Goal: Information Seeking & Learning: Check status

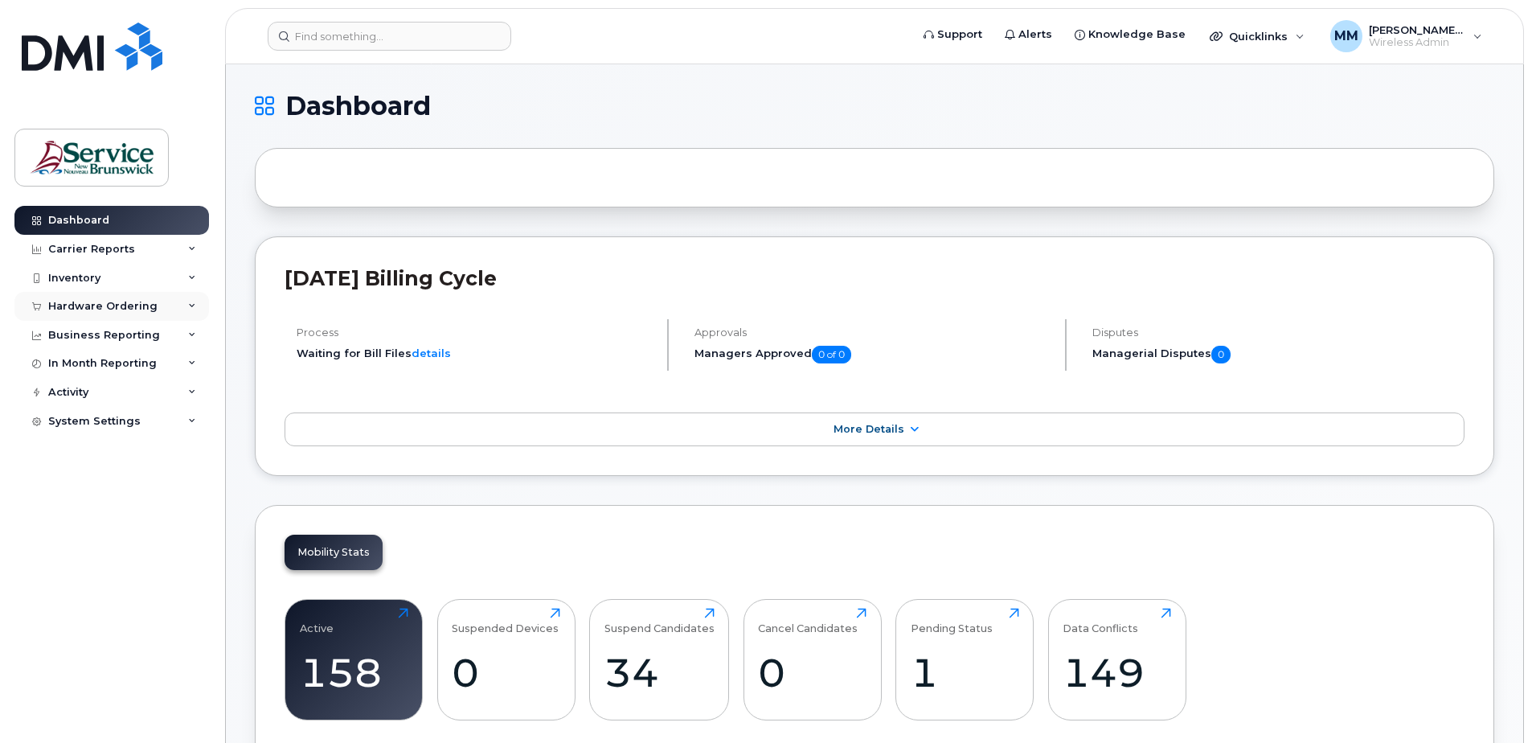
click at [75, 307] on div "Hardware Ordering" at bounding box center [102, 306] width 109 height 13
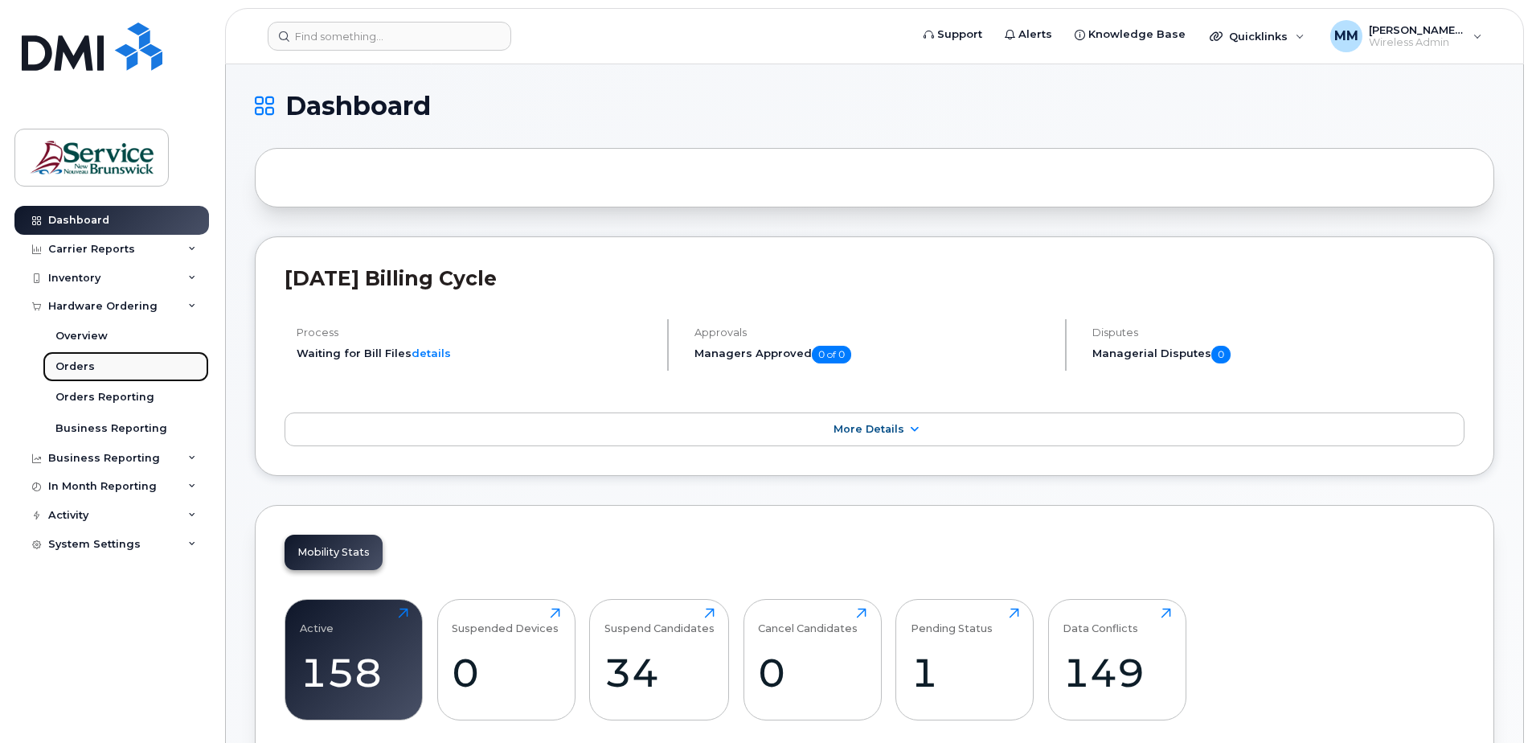
click at [85, 366] on div "Orders" at bounding box center [74, 366] width 39 height 14
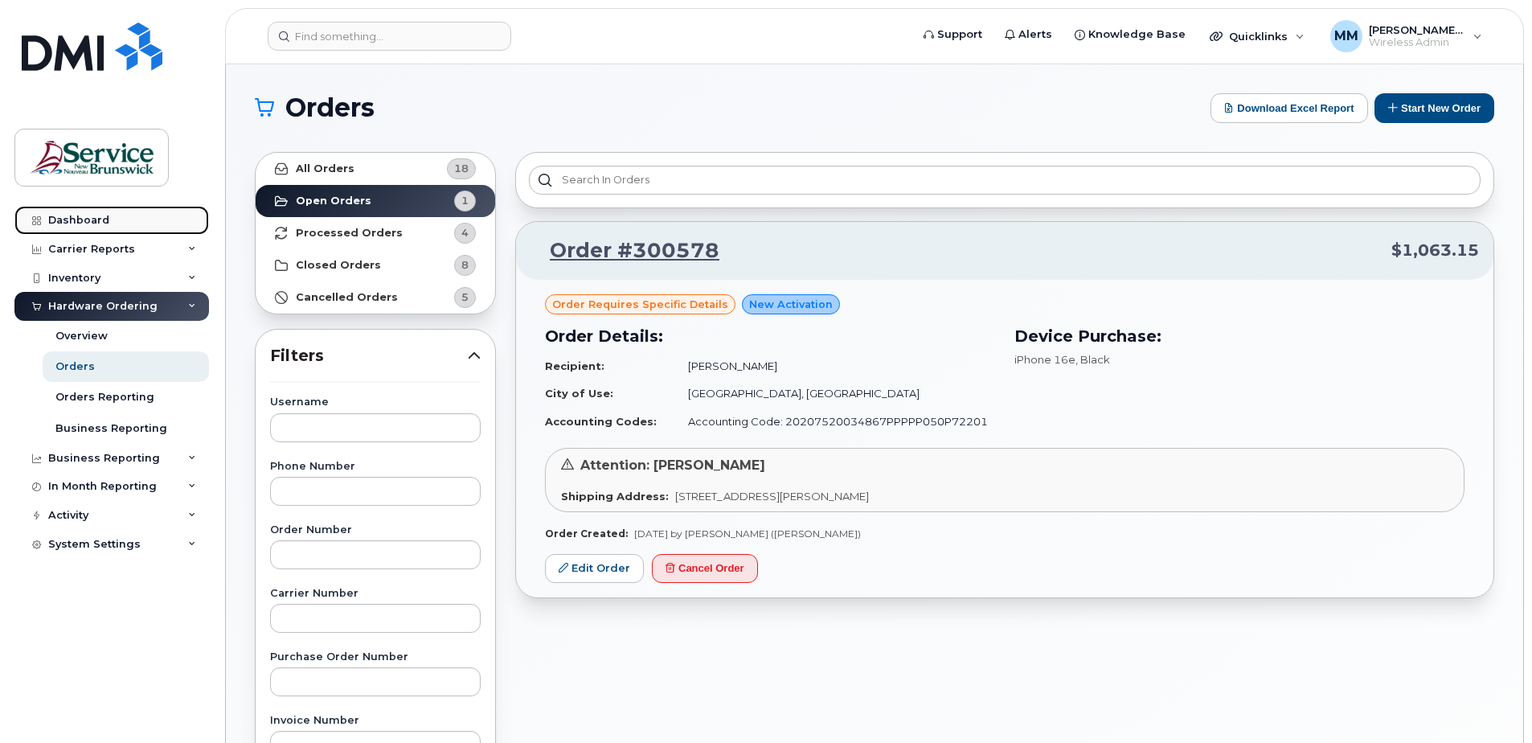
click at [81, 221] on div "Dashboard" at bounding box center [78, 220] width 61 height 13
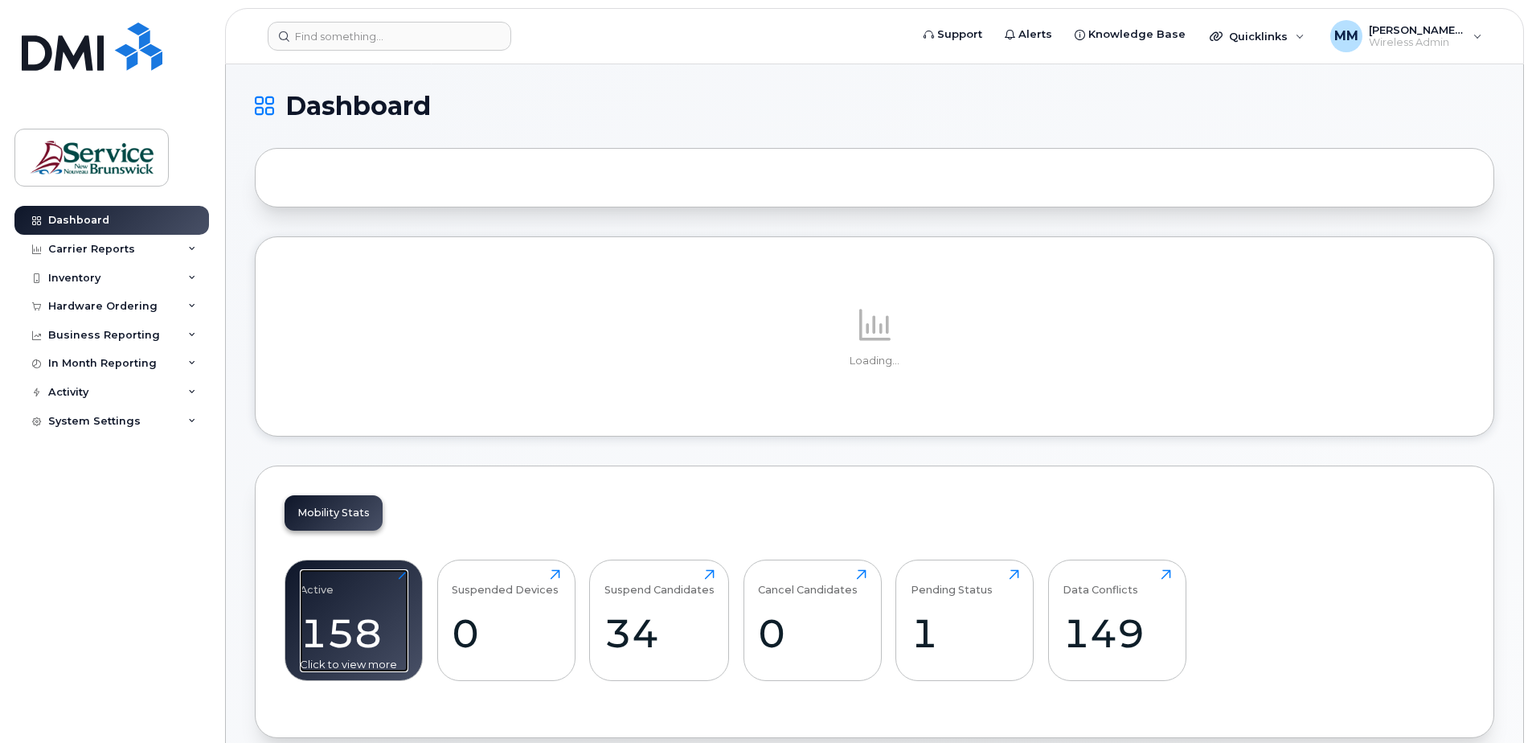
click at [300, 628] on div "158" at bounding box center [354, 632] width 108 height 47
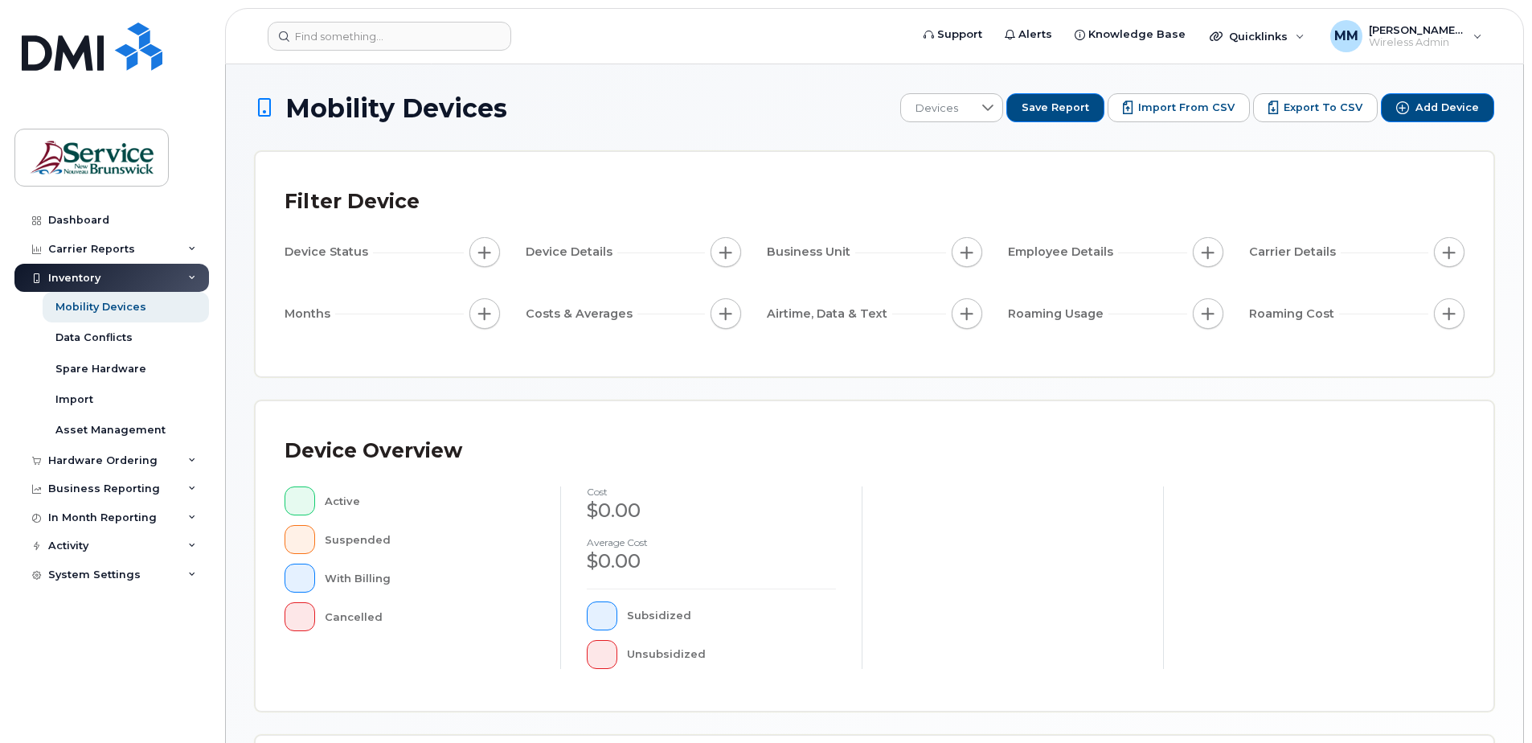
scroll to position [362, 0]
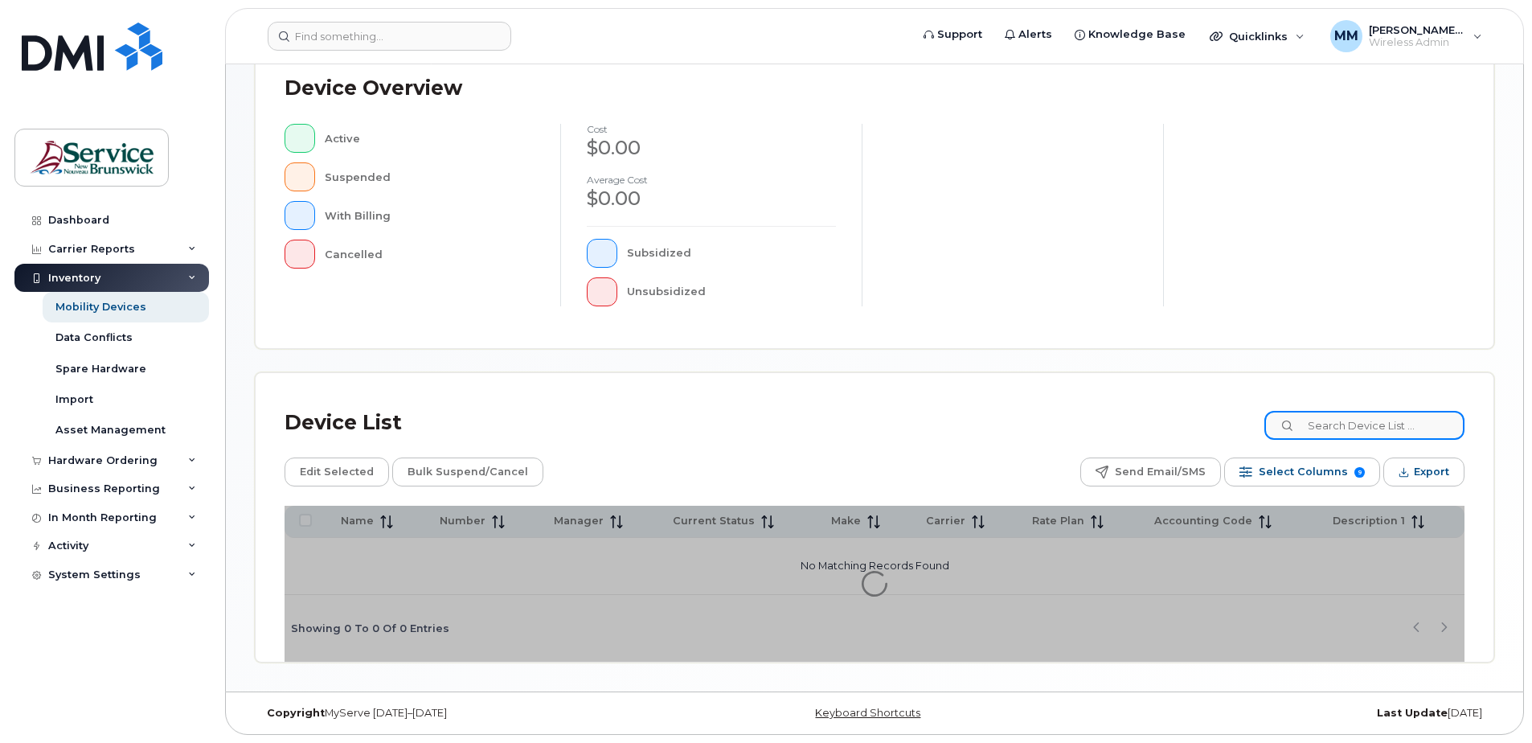
click at [1381, 427] on input at bounding box center [1364, 425] width 200 height 29
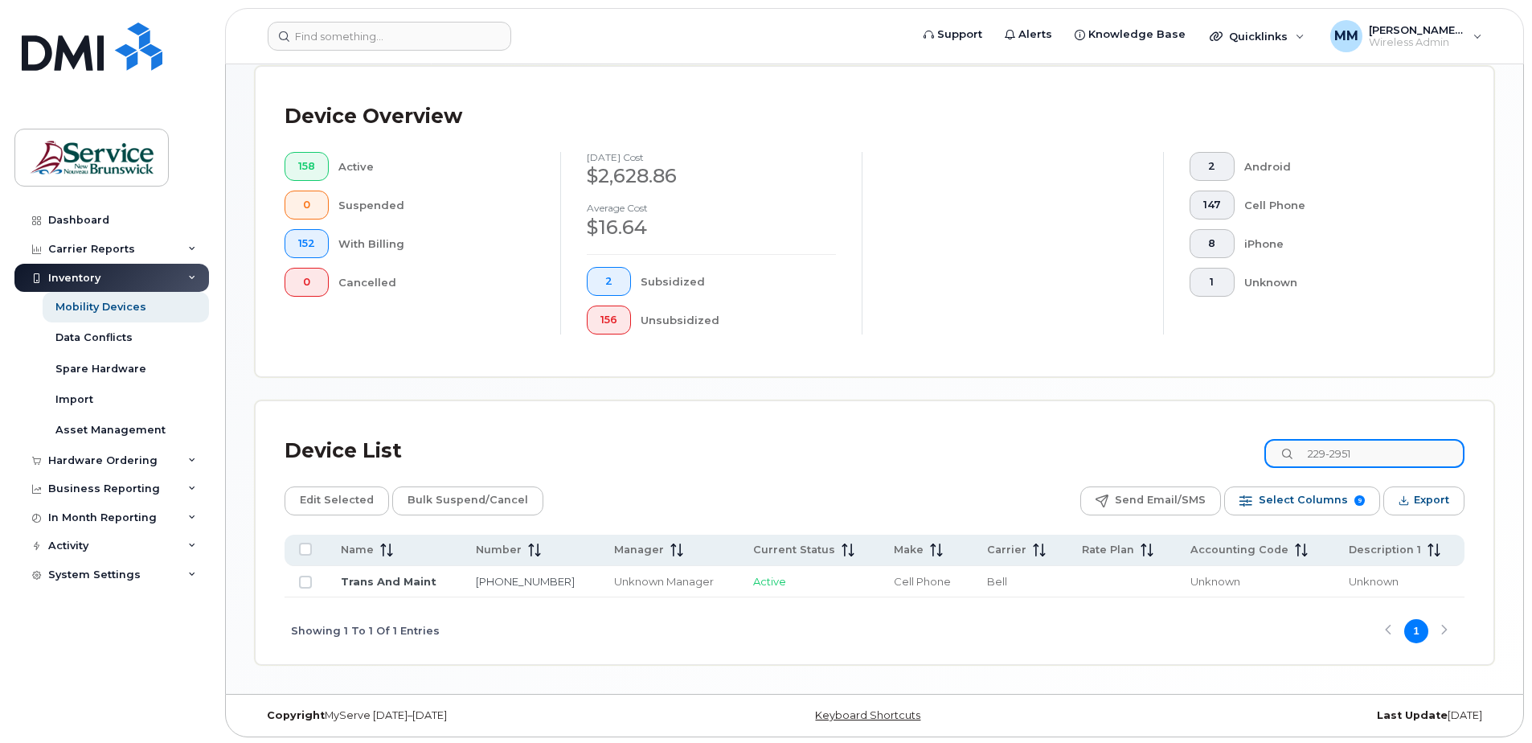
drag, startPoint x: 1387, startPoint y: 456, endPoint x: 1289, endPoint y: 445, distance: 98.6
click at [1289, 445] on input "229-2951" at bounding box center [1364, 453] width 200 height 29
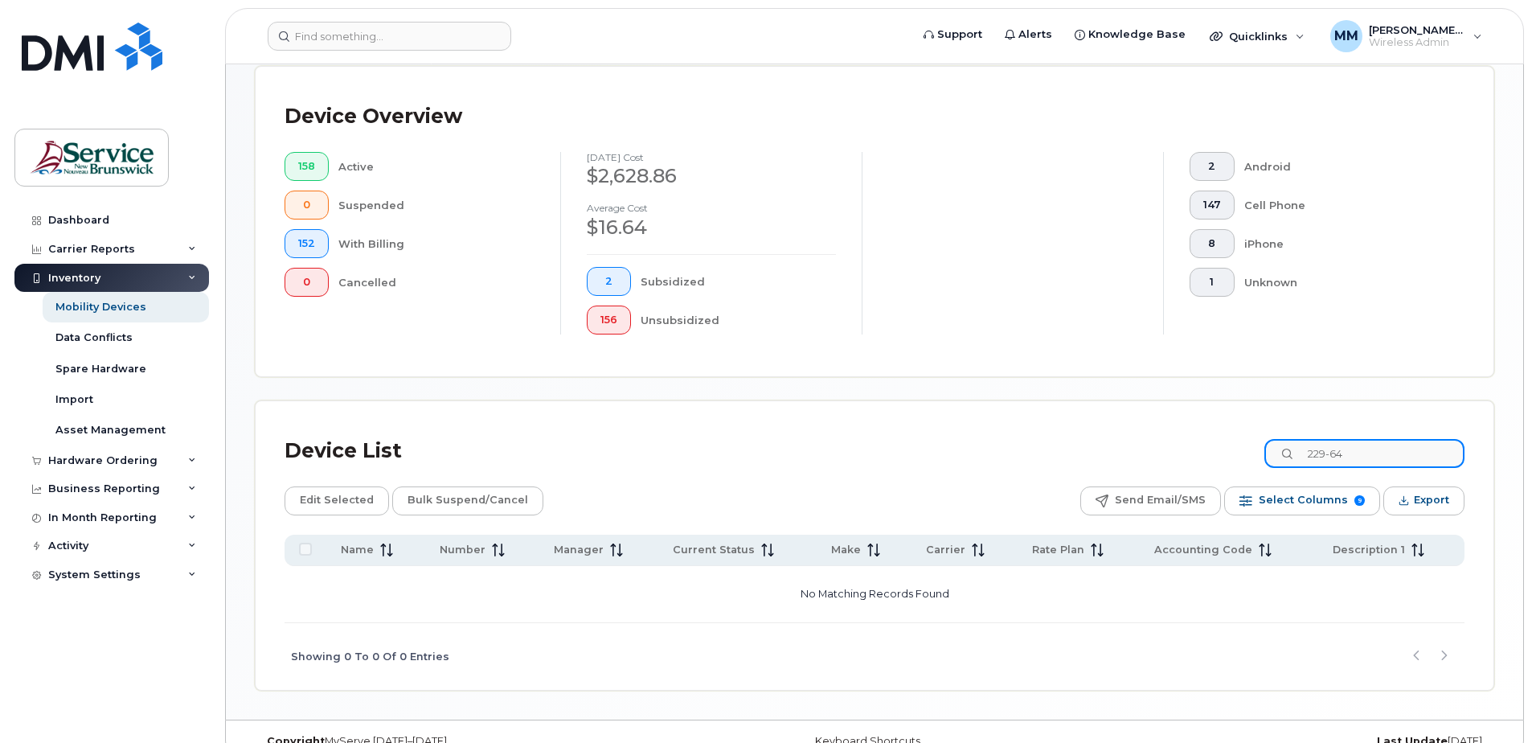
drag, startPoint x: 1369, startPoint y: 450, endPoint x: 1228, endPoint y: 431, distance: 141.9
click at [1234, 436] on div "Device List 229-64" at bounding box center [874, 451] width 1180 height 42
drag, startPoint x: 1396, startPoint y: 454, endPoint x: 1291, endPoint y: 444, distance: 105.0
click at [1291, 444] on input "233-2964" at bounding box center [1364, 453] width 200 height 29
click at [1373, 460] on input "866-52" at bounding box center [1364, 453] width 200 height 29
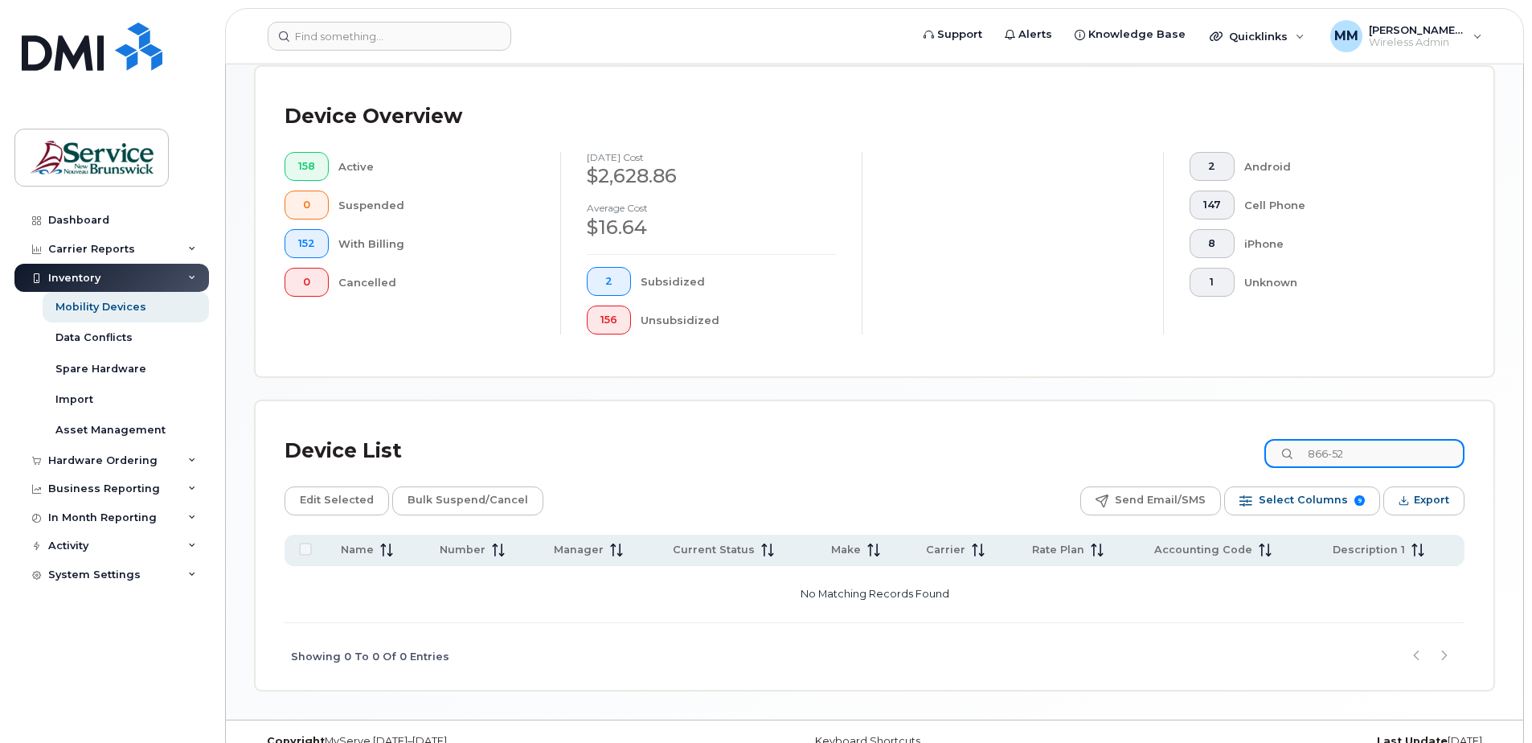
drag, startPoint x: 1381, startPoint y: 453, endPoint x: 1161, endPoint y: 412, distance: 224.0
click at [1160, 415] on div "Device List 866-52 Edit Selected Bulk Suspend/Cancel Send Email/SMS Select Colu…" at bounding box center [875, 545] width 1238 height 288
type input "8"
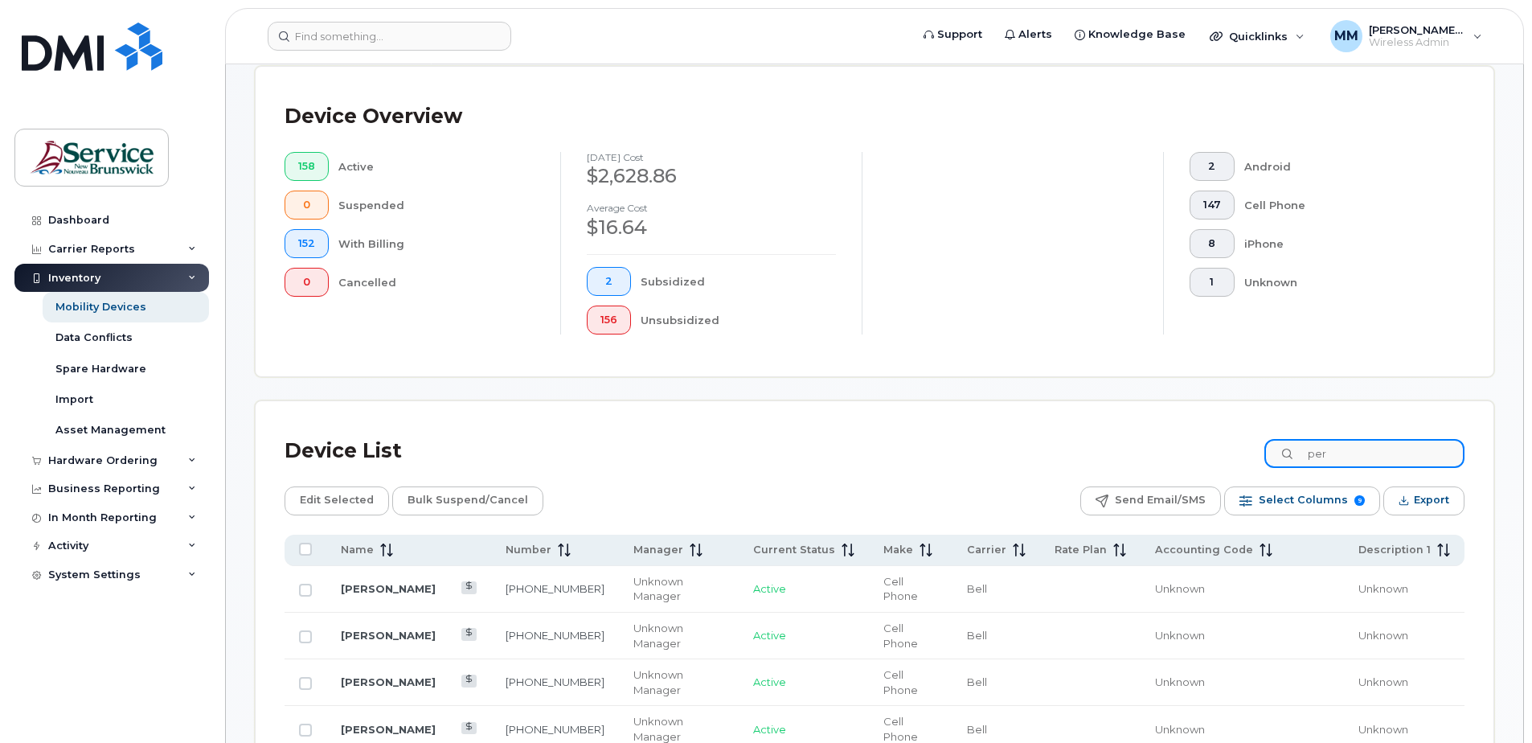
type input "perk"
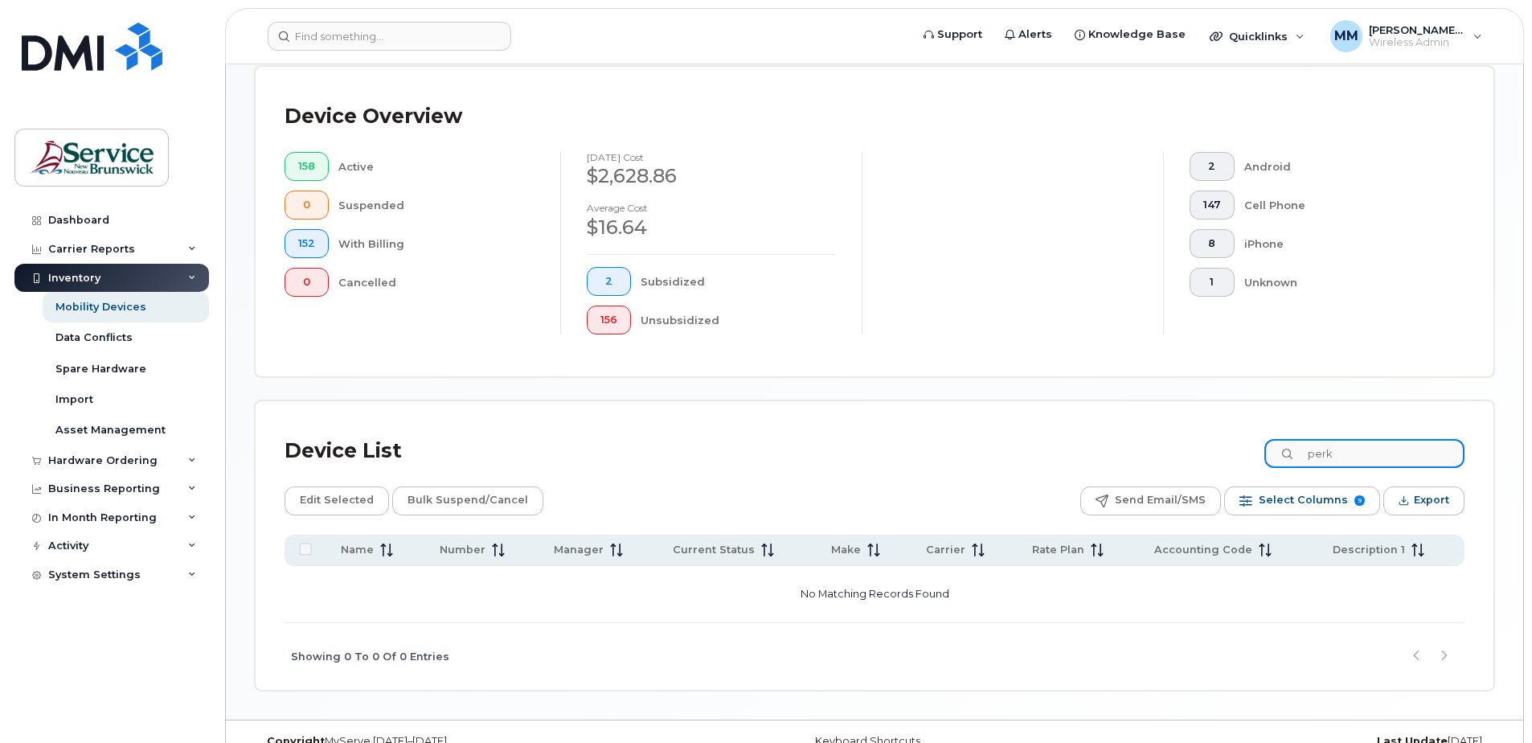
drag, startPoint x: 1355, startPoint y: 452, endPoint x: 1277, endPoint y: 427, distance: 82.1
click at [1275, 440] on div "Device List perk" at bounding box center [874, 451] width 1180 height 42
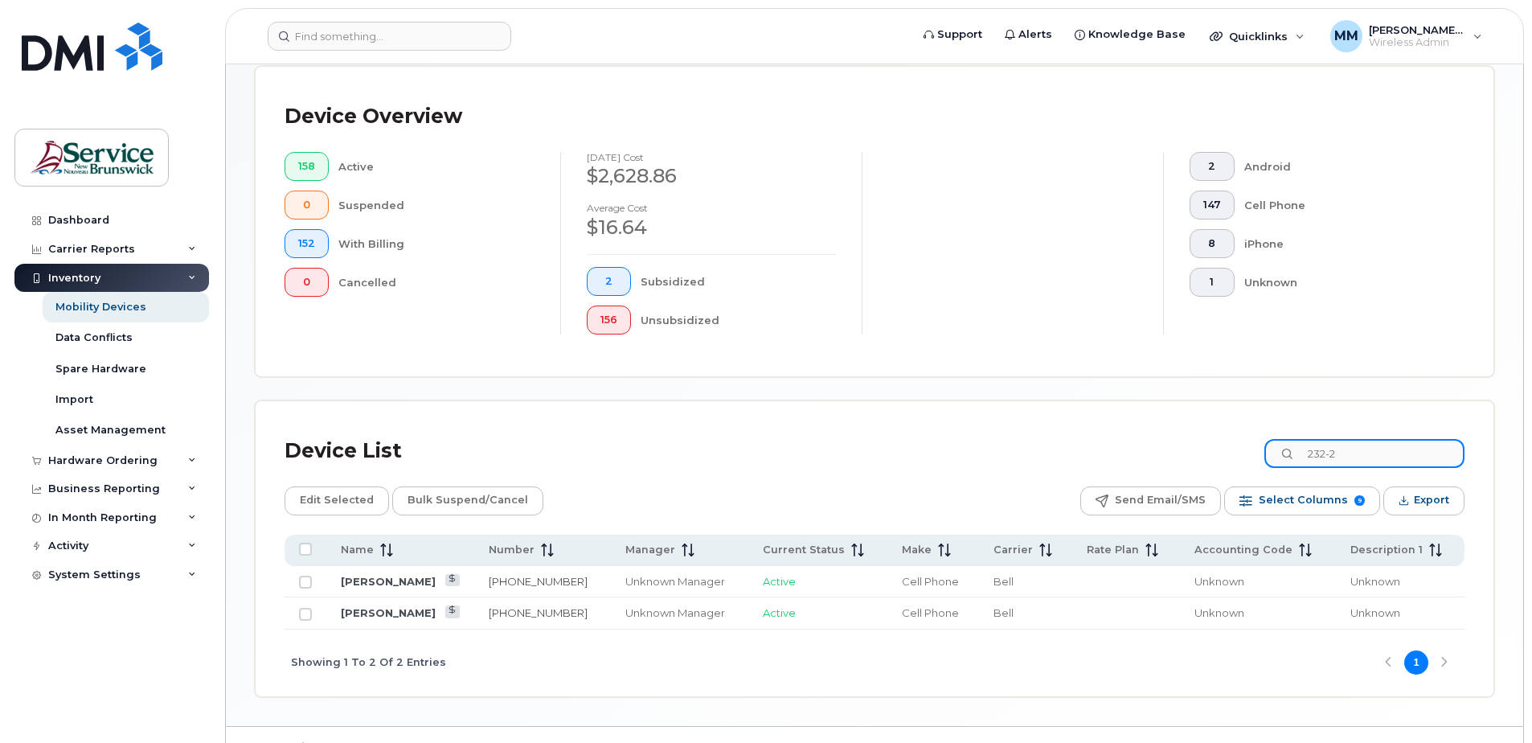
drag, startPoint x: 1373, startPoint y: 451, endPoint x: 1303, endPoint y: 448, distance: 69.2
click at [1309, 452] on input "232-2" at bounding box center [1364, 453] width 200 height 29
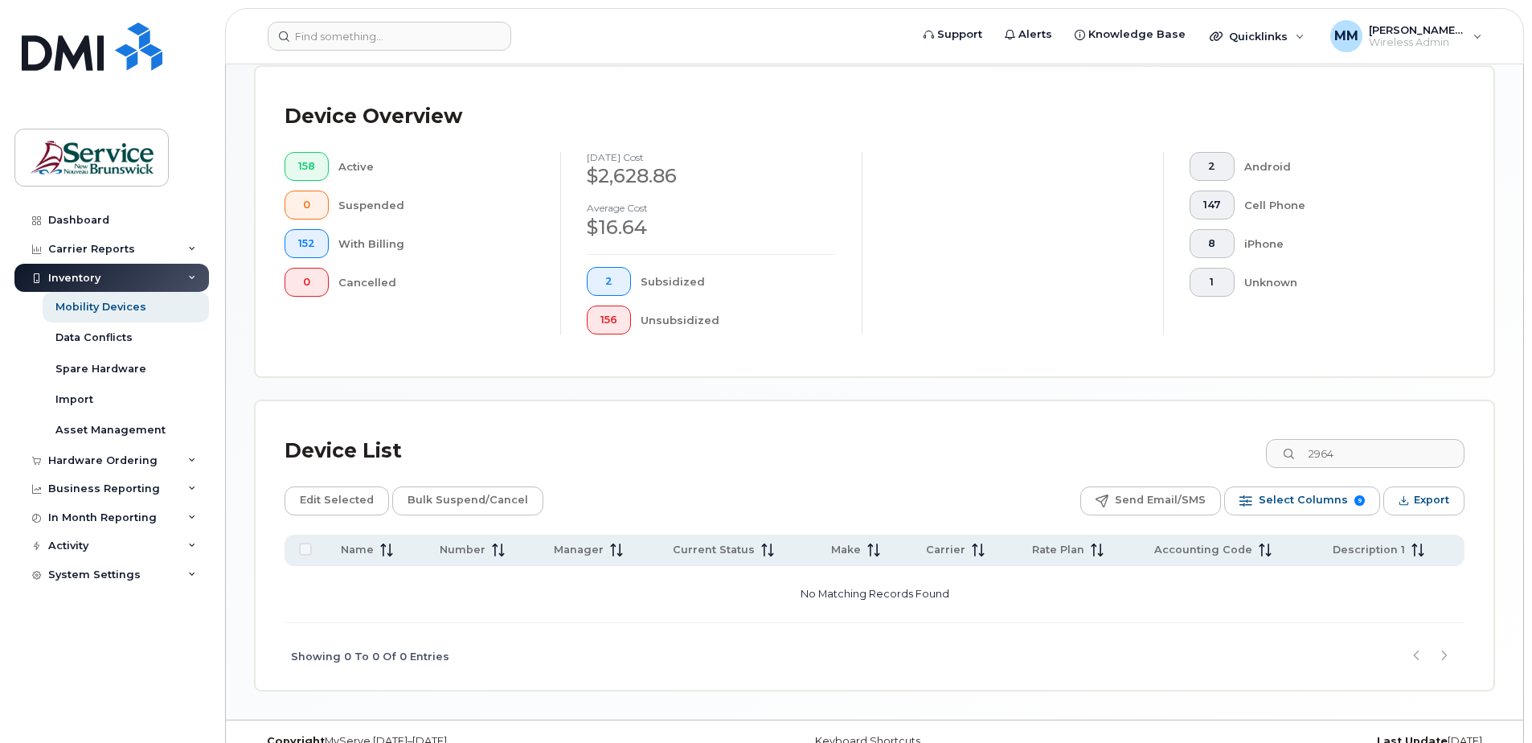
click at [887, 450] on div "Device List 2964" at bounding box center [874, 451] width 1180 height 42
drag, startPoint x: 1365, startPoint y: 452, endPoint x: 1216, endPoint y: 442, distance: 149.0
click at [1225, 443] on div "Device List 2964" at bounding box center [874, 451] width 1180 height 42
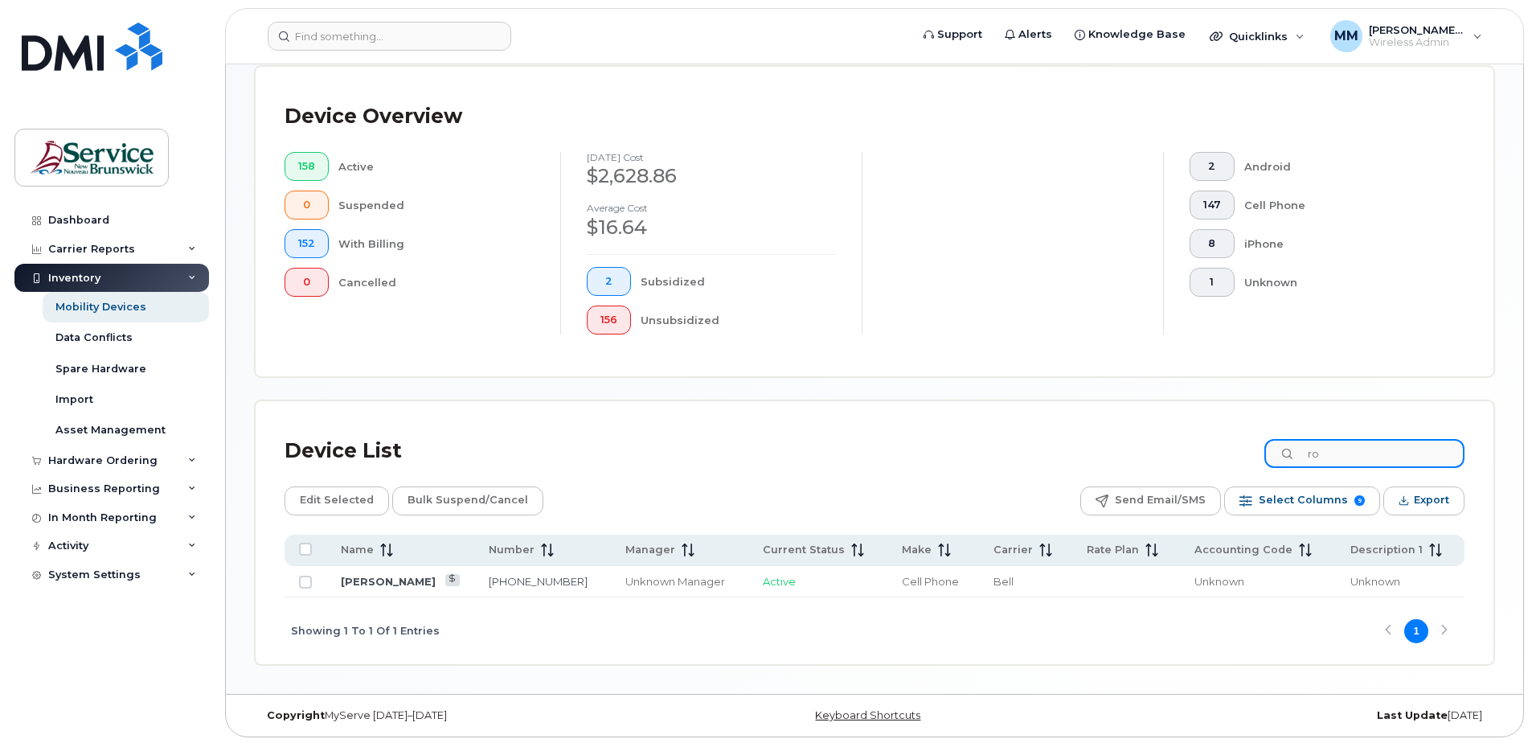
type input "r"
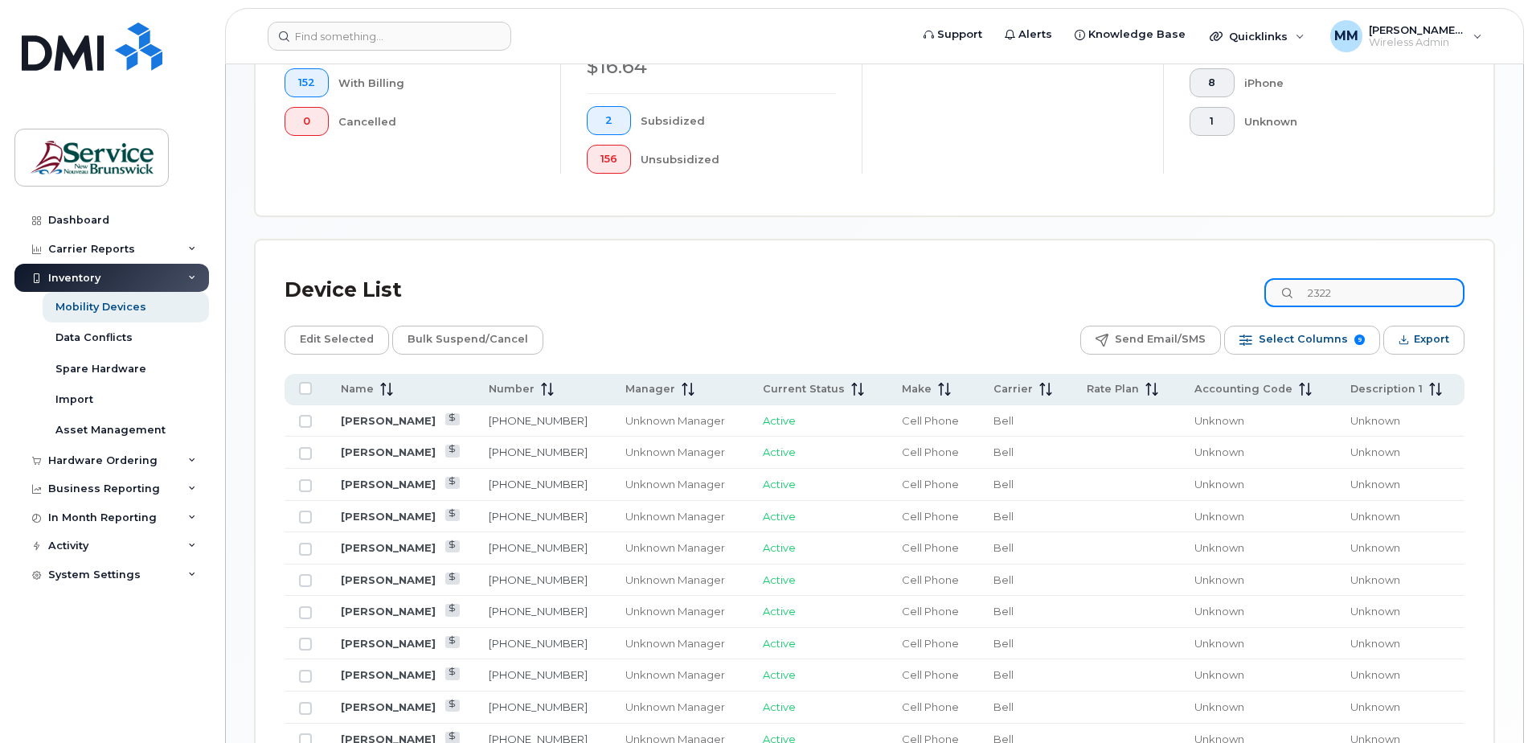
scroll to position [397, 0]
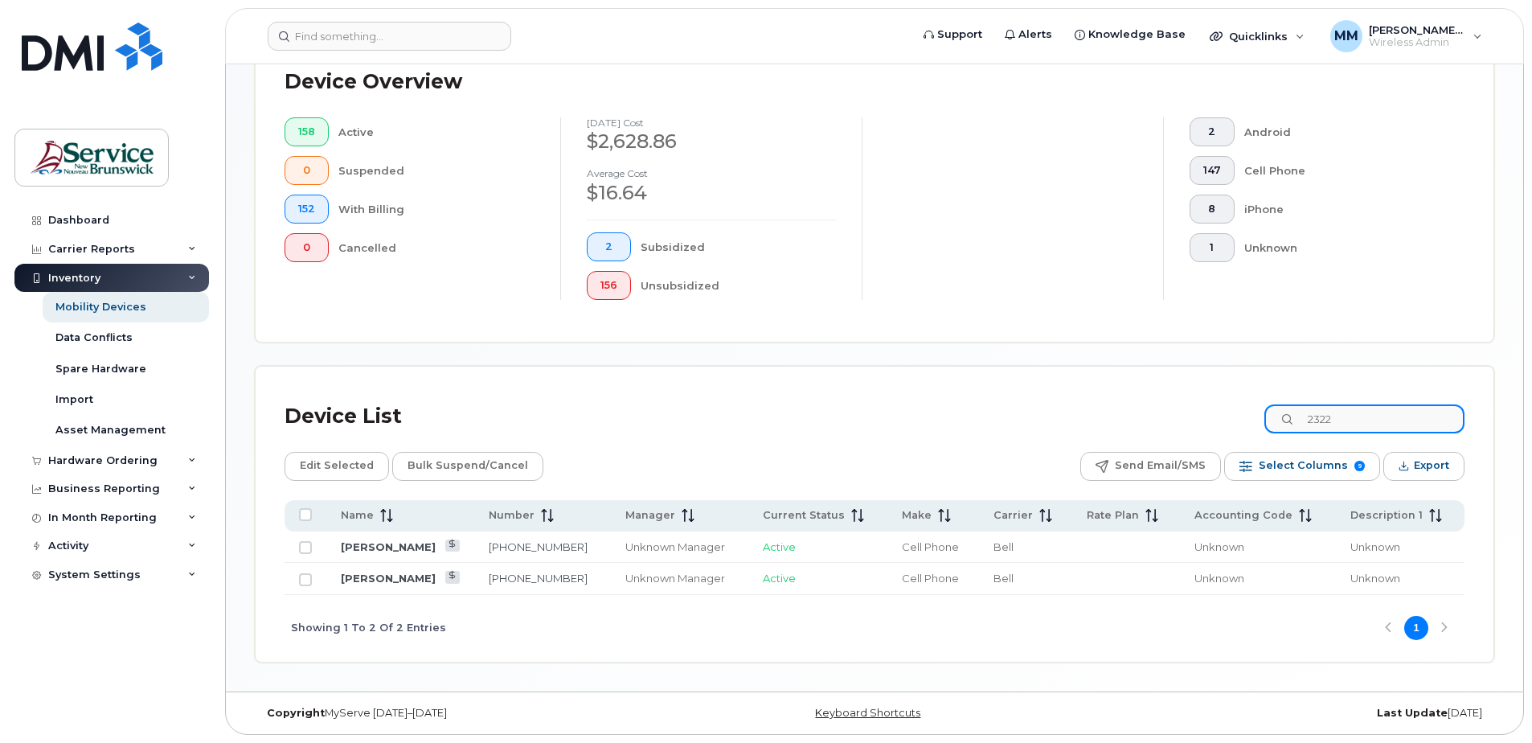
type input "2322"
click at [444, 301] on div "Device Overview 158 Active 0 Suspended 152 With Billing 0 Cancelled August 2025…" at bounding box center [874, 187] width 1180 height 252
